Goal: Information Seeking & Learning: Find specific fact

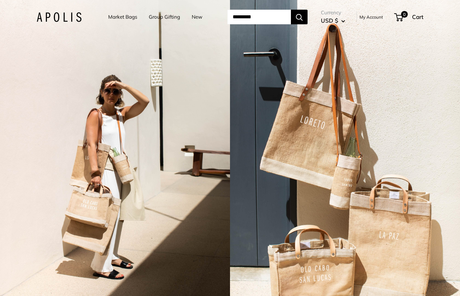
click at [117, 17] on link "Market Bags" at bounding box center [122, 16] width 29 height 9
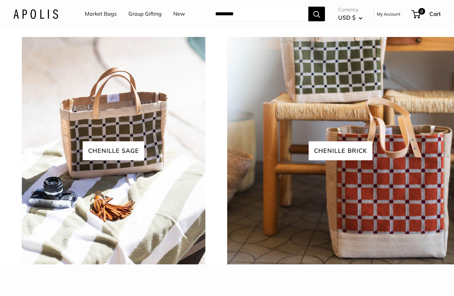
scroll to position [1365, 0]
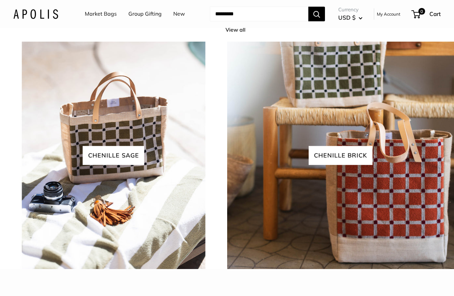
click at [232, 35] on link "View all" at bounding box center [239, 30] width 27 height 10
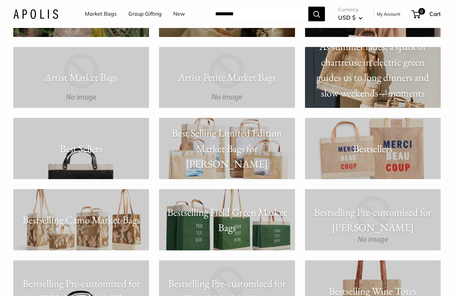
scroll to position [899, 0]
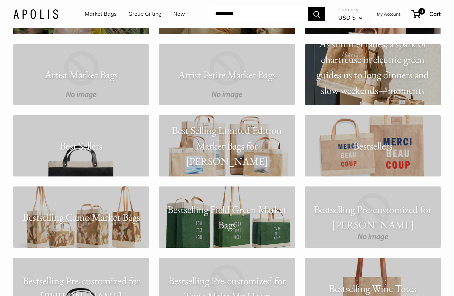
click at [96, 150] on p "Best Sellers" at bounding box center [81, 146] width 136 height 16
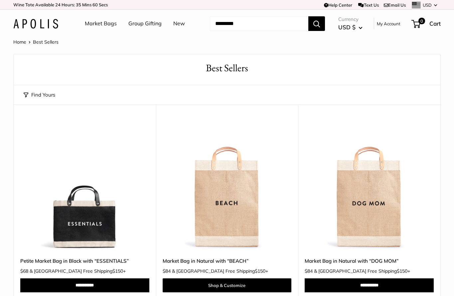
click at [0, 0] on img at bounding box center [0, 0] width 0 height 0
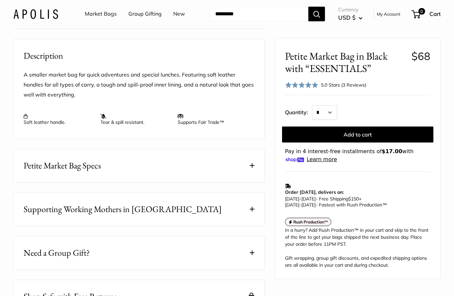
scroll to position [233, 0]
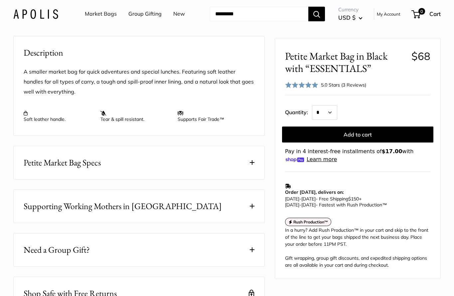
click at [104, 179] on button "Petite Market Bag Specs" at bounding box center [139, 162] width 251 height 33
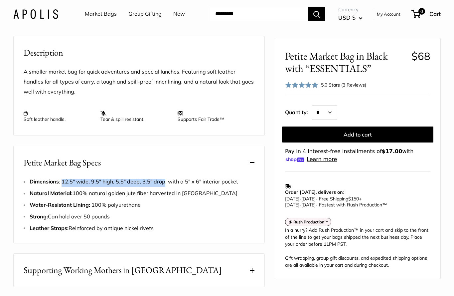
drag, startPoint x: 62, startPoint y: 200, endPoint x: 162, endPoint y: 206, distance: 100.0
click at [162, 187] on li "Dimensions : 12.5" wide, 9.5" high, 5.5" deep, 3.5" drop, with a 5" x 6" interi…" at bounding box center [142, 182] width 225 height 10
copy span "12.5" wide, 9.5" high, 5.5" deep, 3.5" drop"
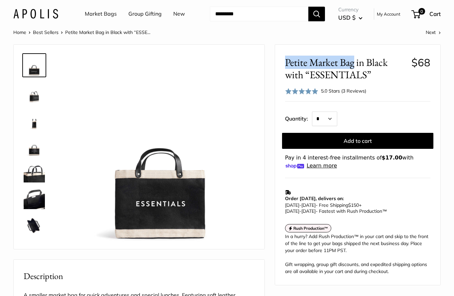
drag, startPoint x: 287, startPoint y: 63, endPoint x: 353, endPoint y: 63, distance: 66.2
click at [353, 63] on span "Petite Market Bag in Black with “ESSENTIALS”" at bounding box center [345, 68] width 121 height 25
copy span "Petite Market Bag"
